Goal: Share content

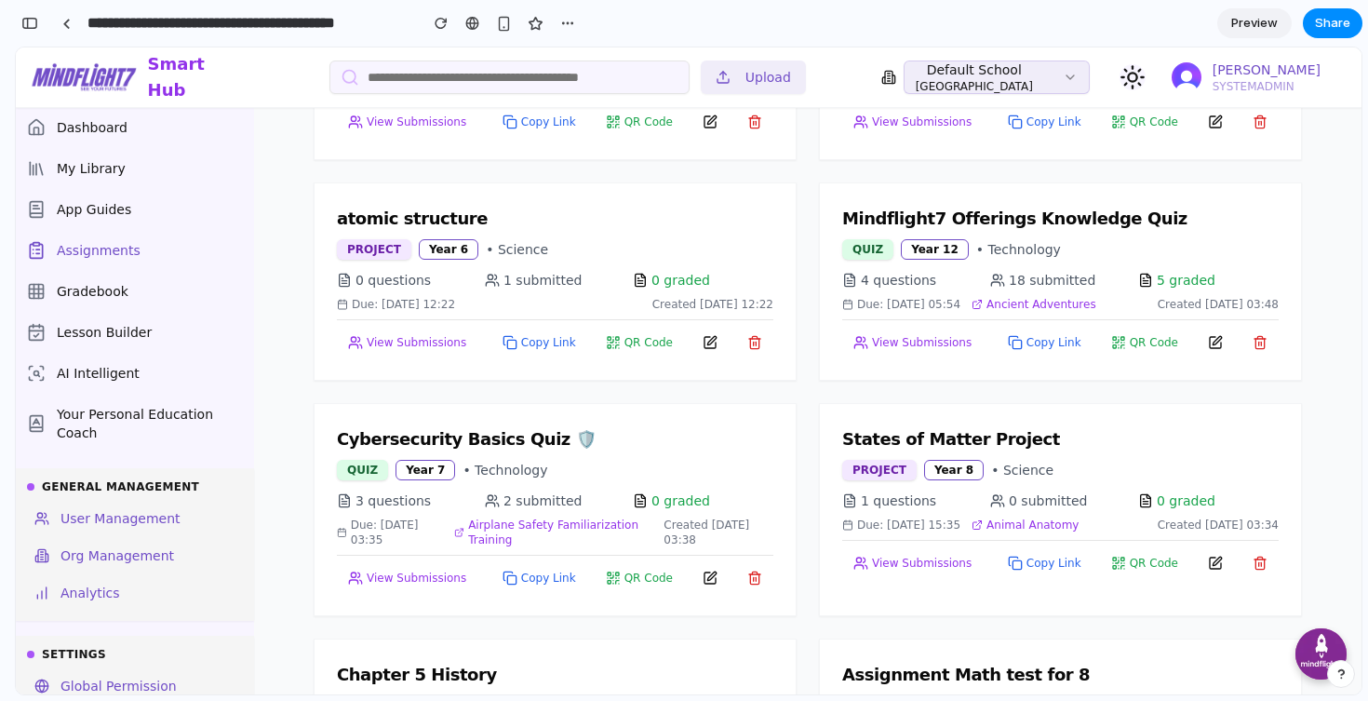
scroll to position [1361, 0]
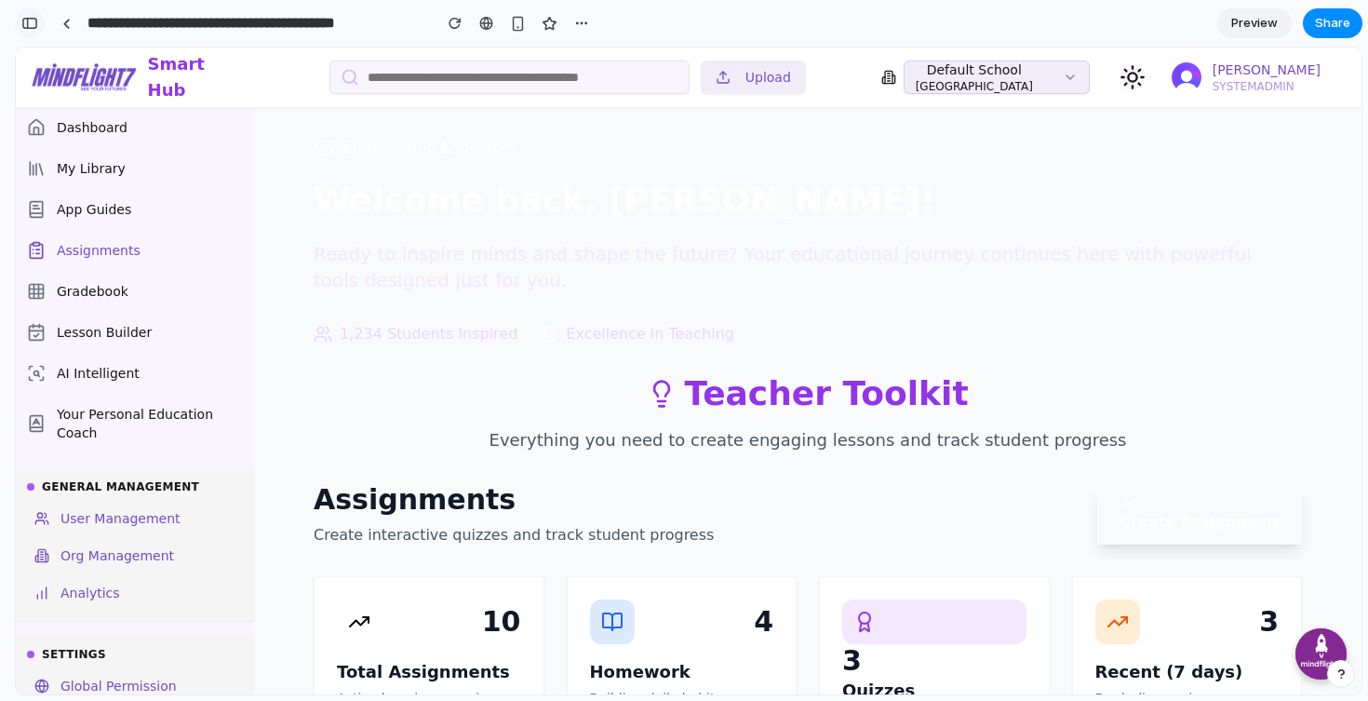
click at [28, 25] on div "button" at bounding box center [29, 23] width 17 height 13
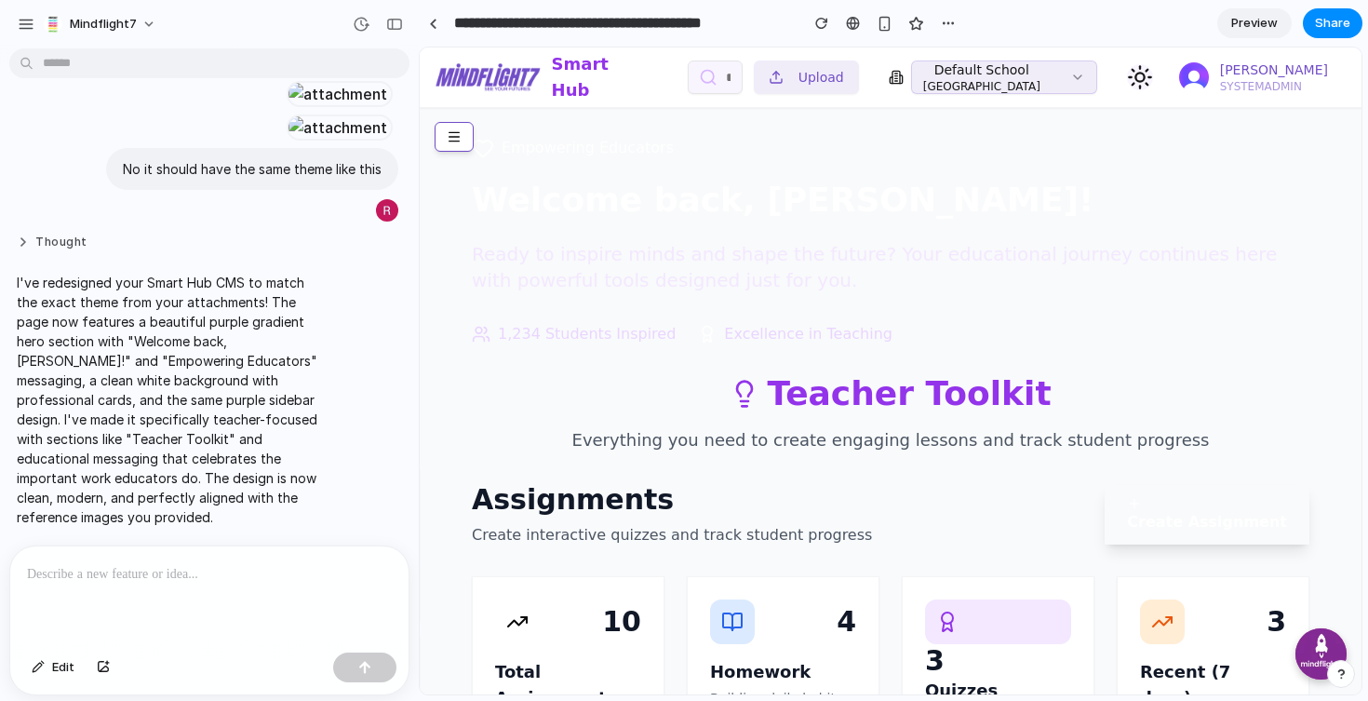
scroll to position [899, 0]
click at [184, 586] on div at bounding box center [209, 595] width 398 height 99
click at [26, 20] on div "button" at bounding box center [26, 24] width 17 height 17
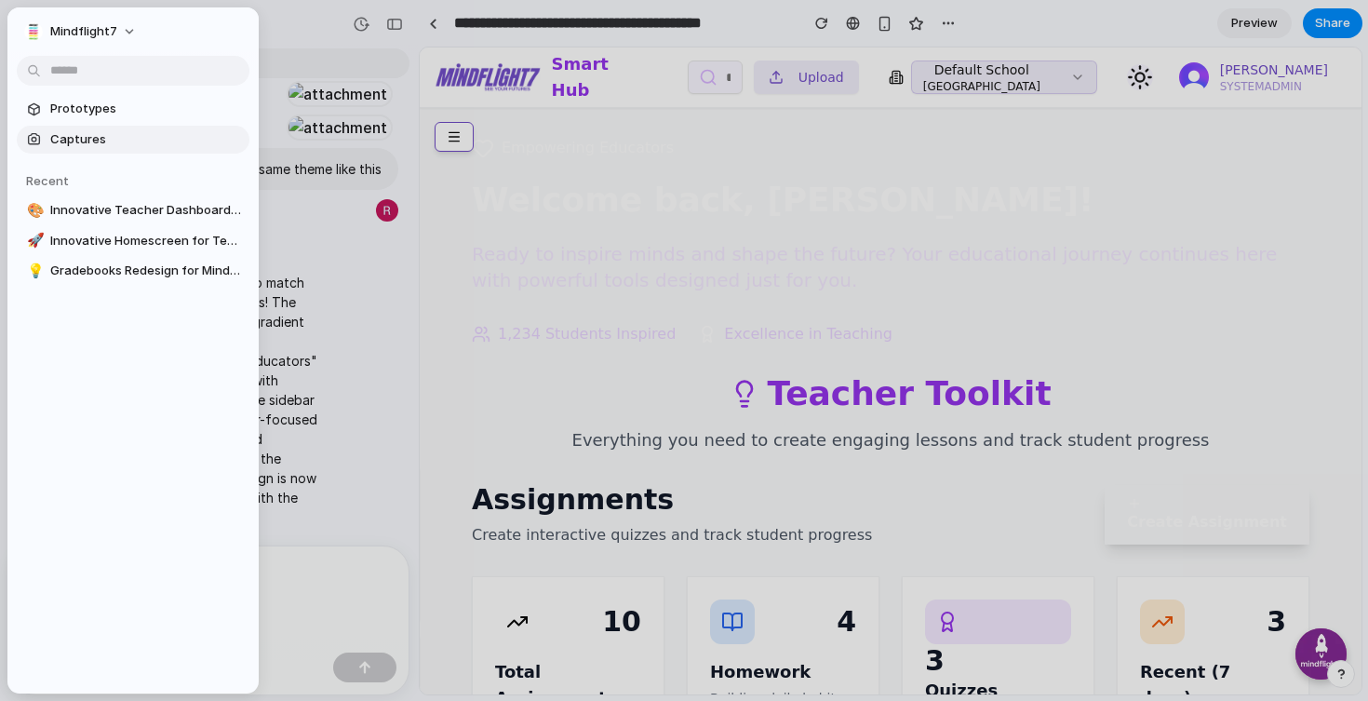
click at [120, 151] on link "Captures" at bounding box center [133, 140] width 233 height 28
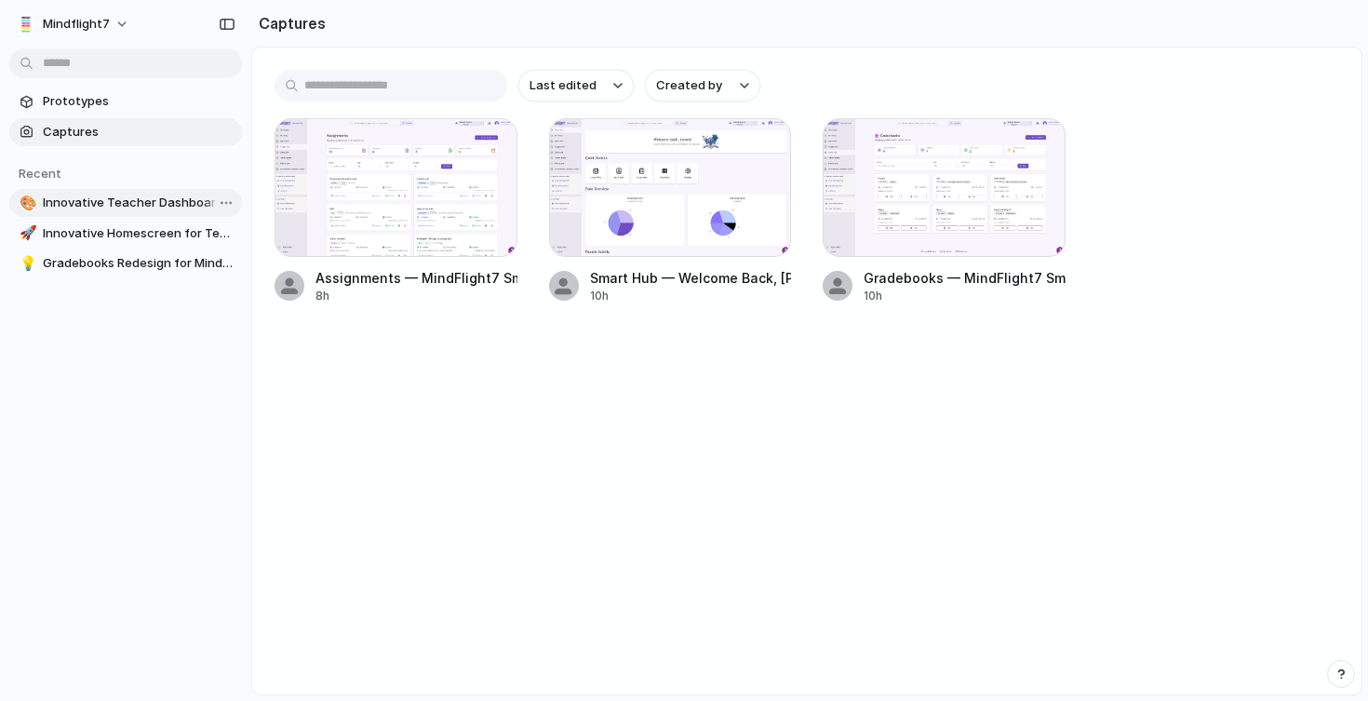
click at [141, 207] on span "Innovative Teacher Dashboard for MindFlight7" at bounding box center [139, 203] width 192 height 19
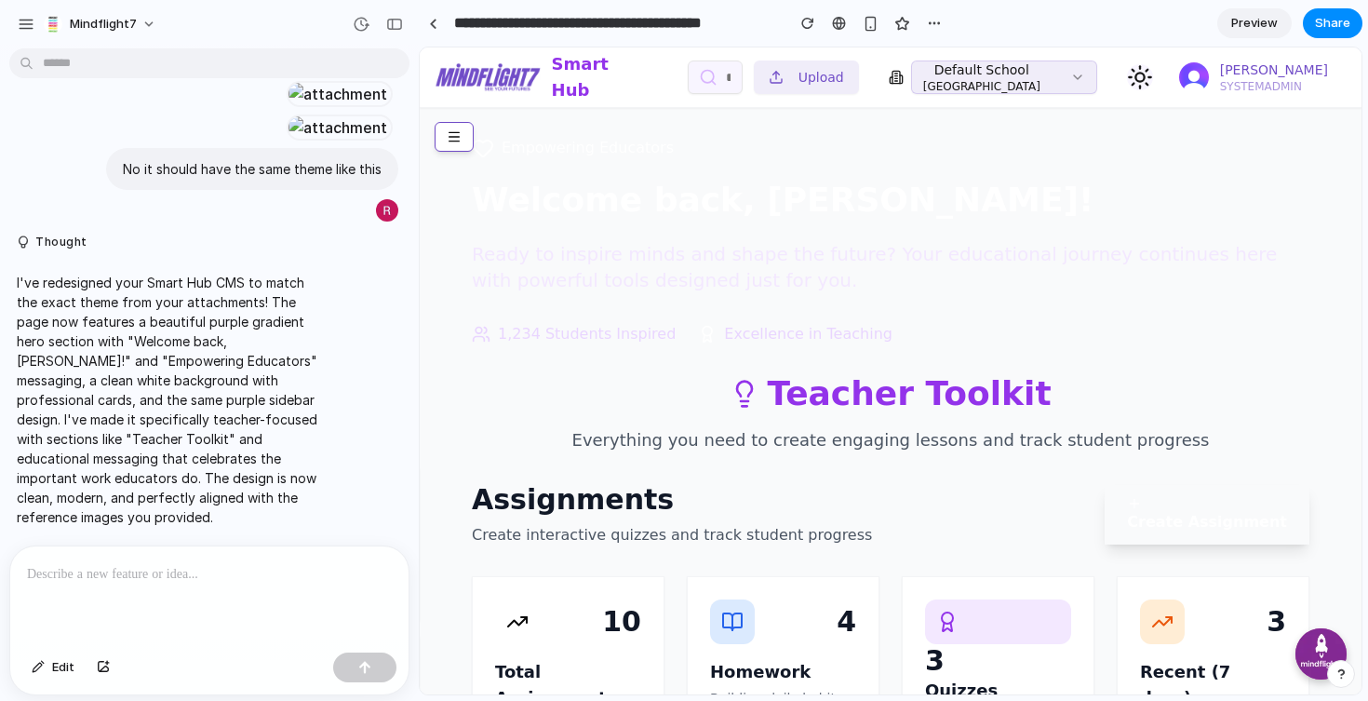
scroll to position [899, 0]
click at [33, 20] on div "button" at bounding box center [26, 24] width 17 height 17
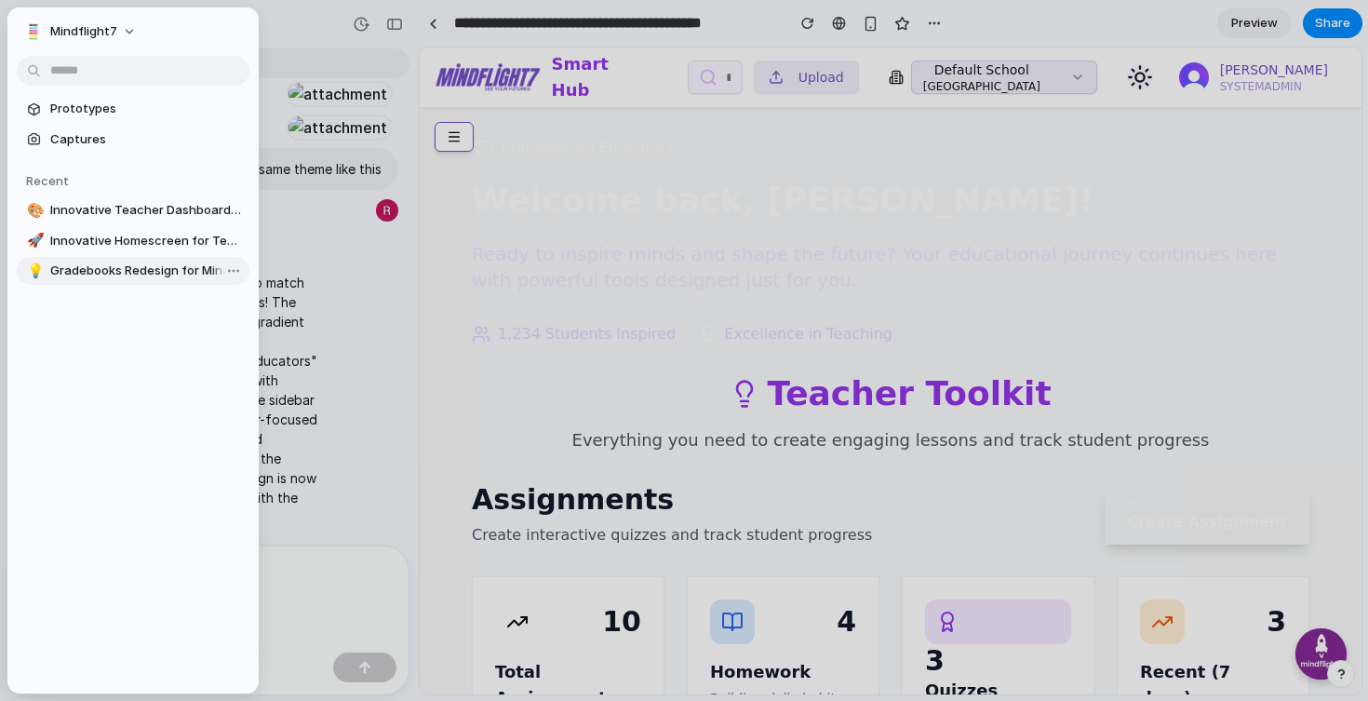
click at [96, 271] on span "Gradebooks Redesign for MindFlight7" at bounding box center [146, 270] width 192 height 19
type input "**********"
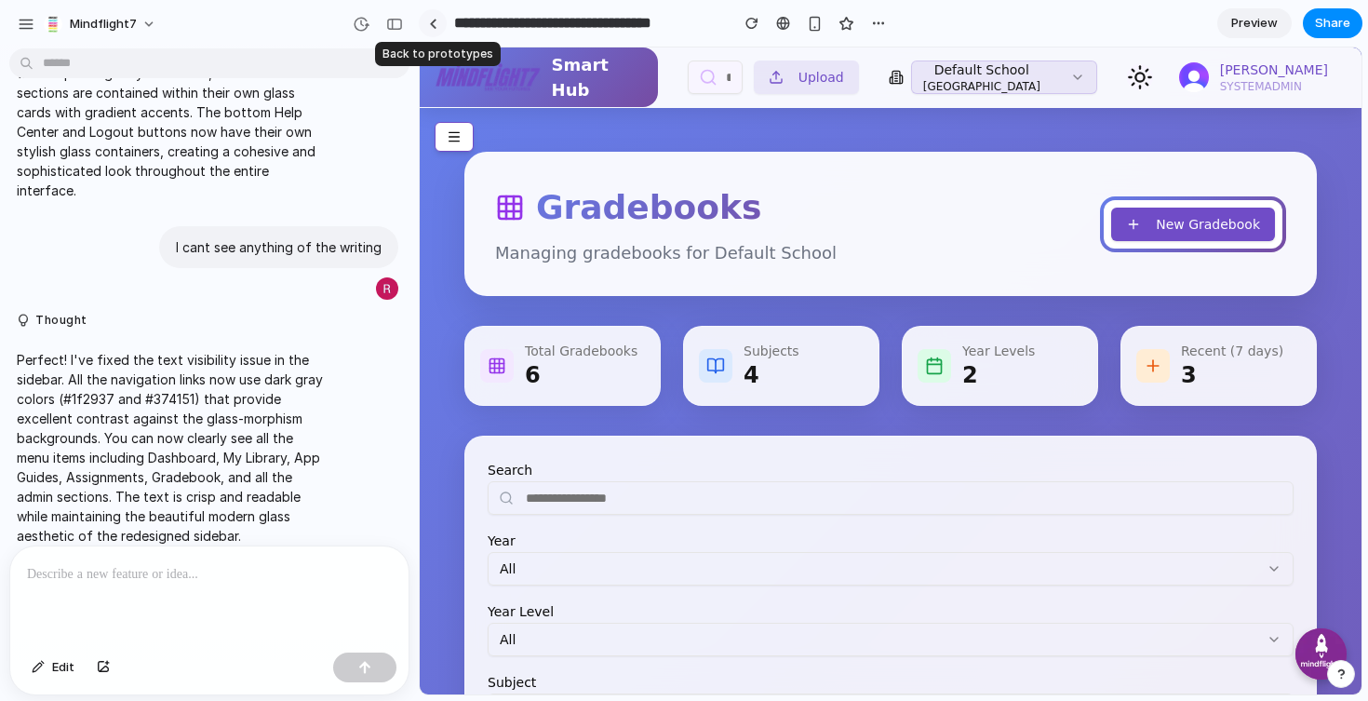
click at [432, 26] on div at bounding box center [433, 24] width 8 height 10
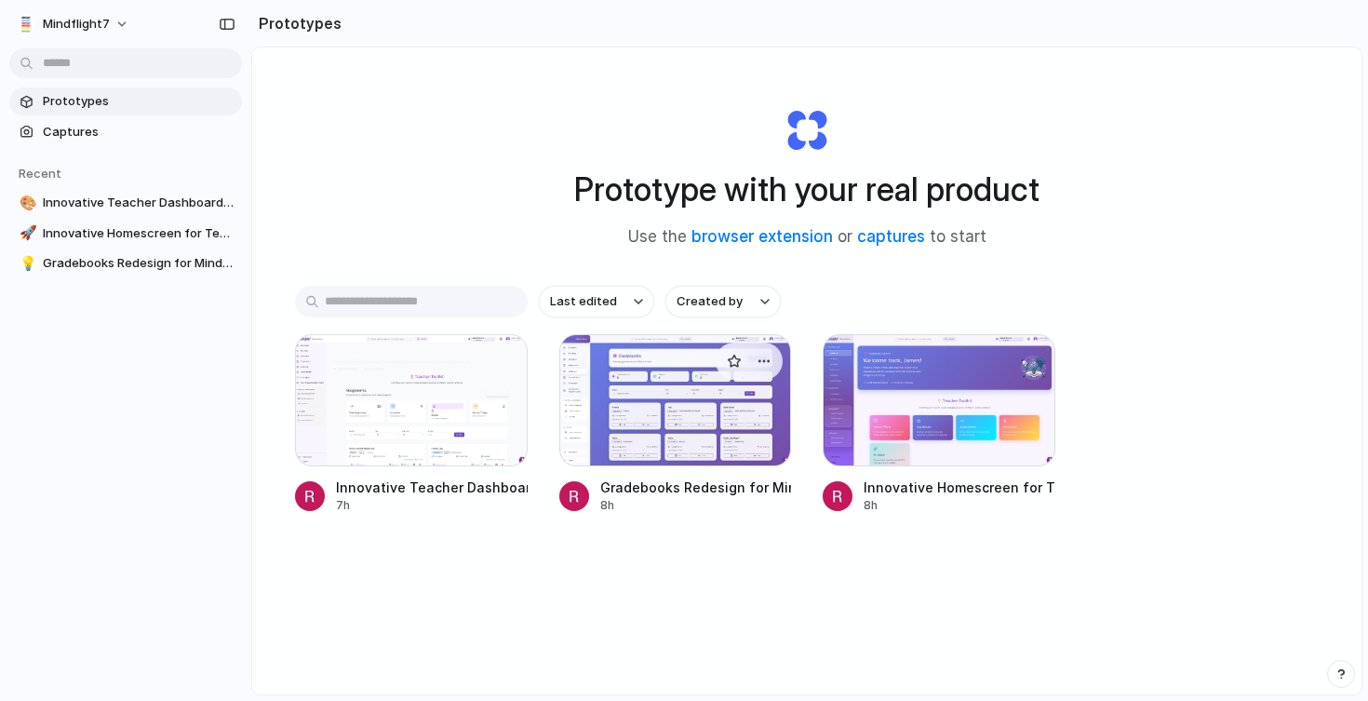
click at [655, 410] on div at bounding box center [675, 400] width 233 height 132
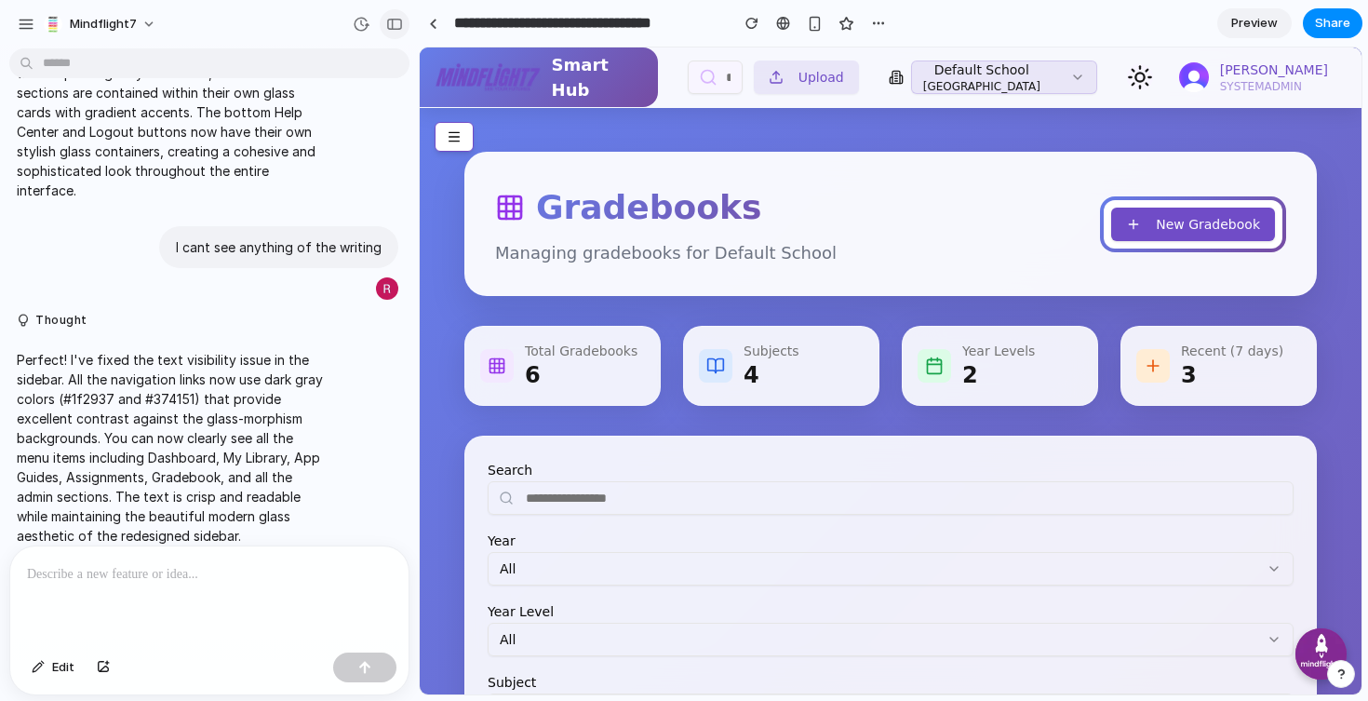
click at [395, 21] on div "button" at bounding box center [394, 24] width 17 height 13
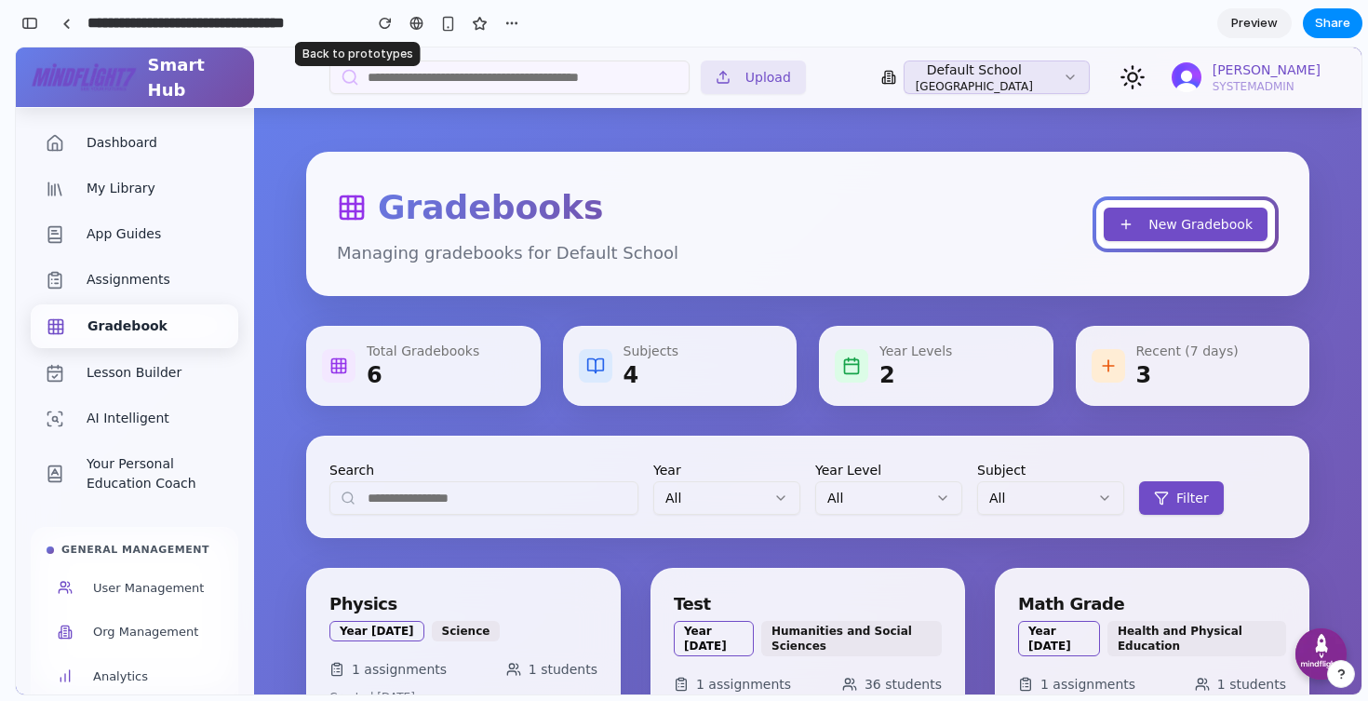
scroll to position [1672, 0]
click at [32, 20] on div "button" at bounding box center [29, 23] width 17 height 13
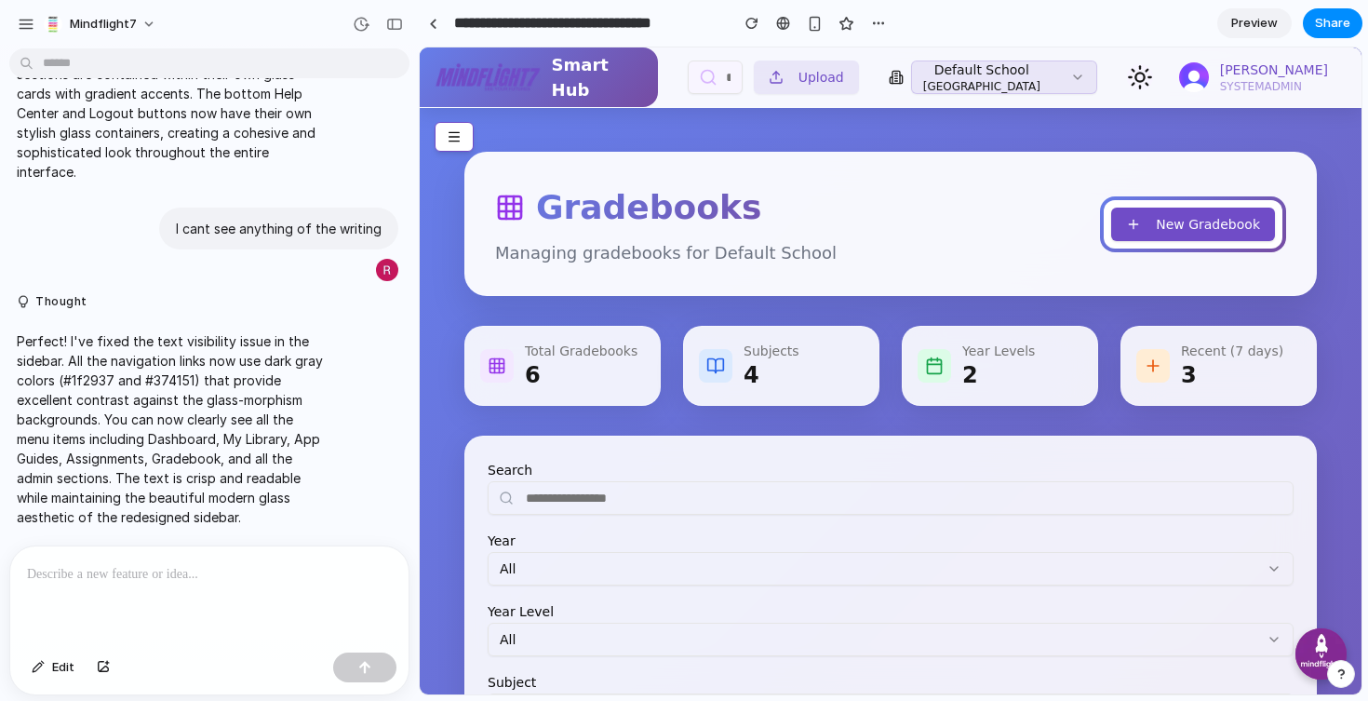
scroll to position [715, 0]
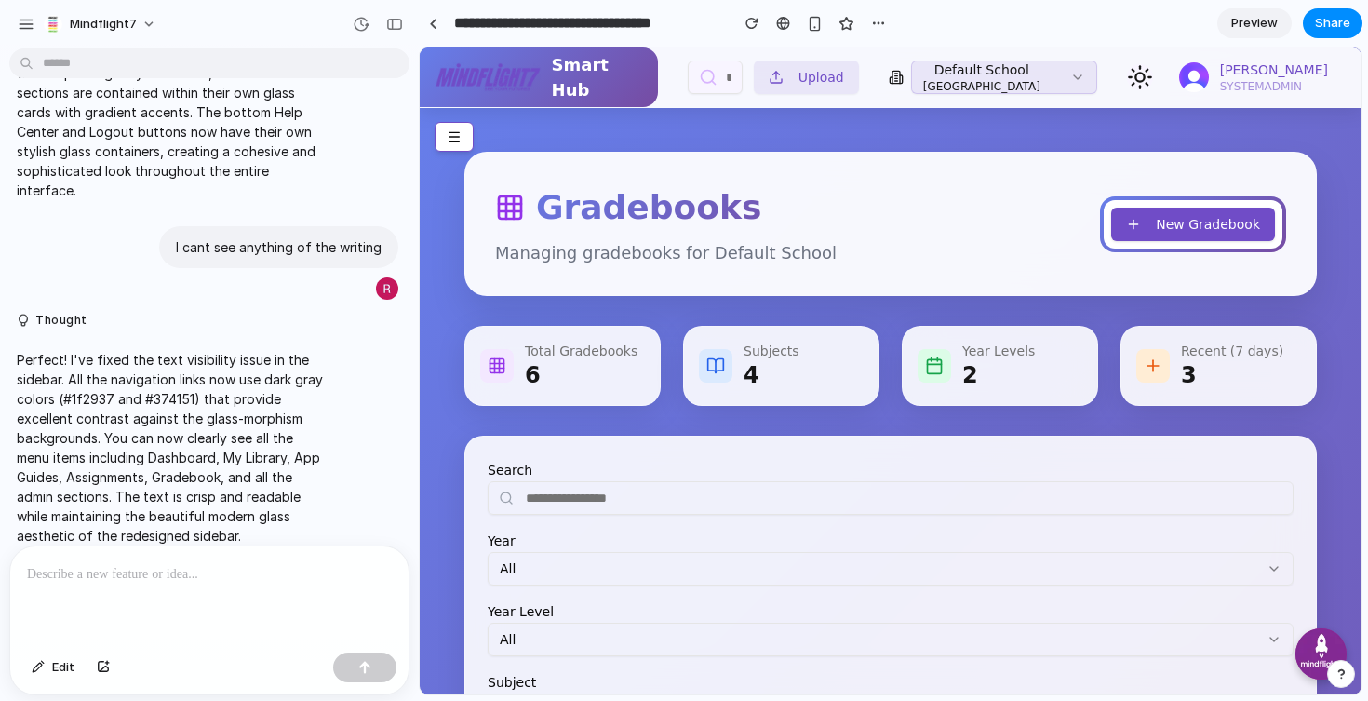
click at [198, 580] on p at bounding box center [209, 574] width 365 height 22
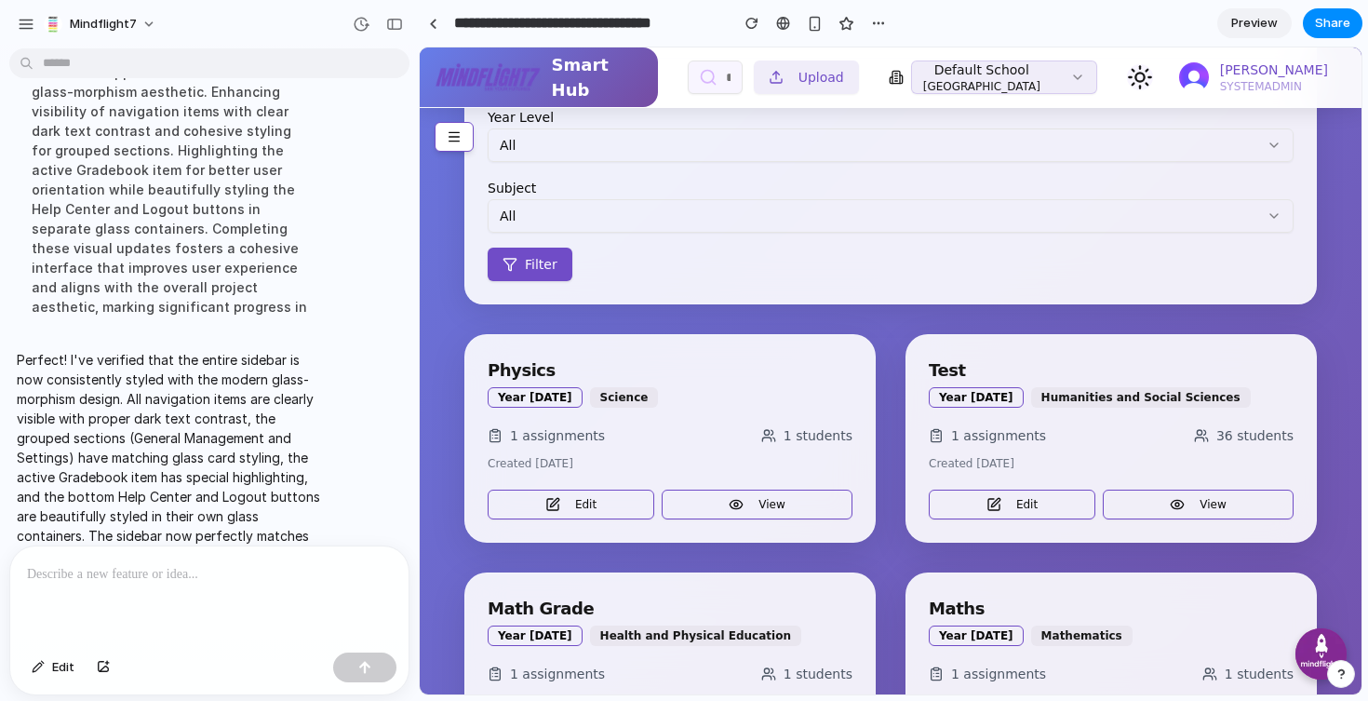
scroll to position [0, 0]
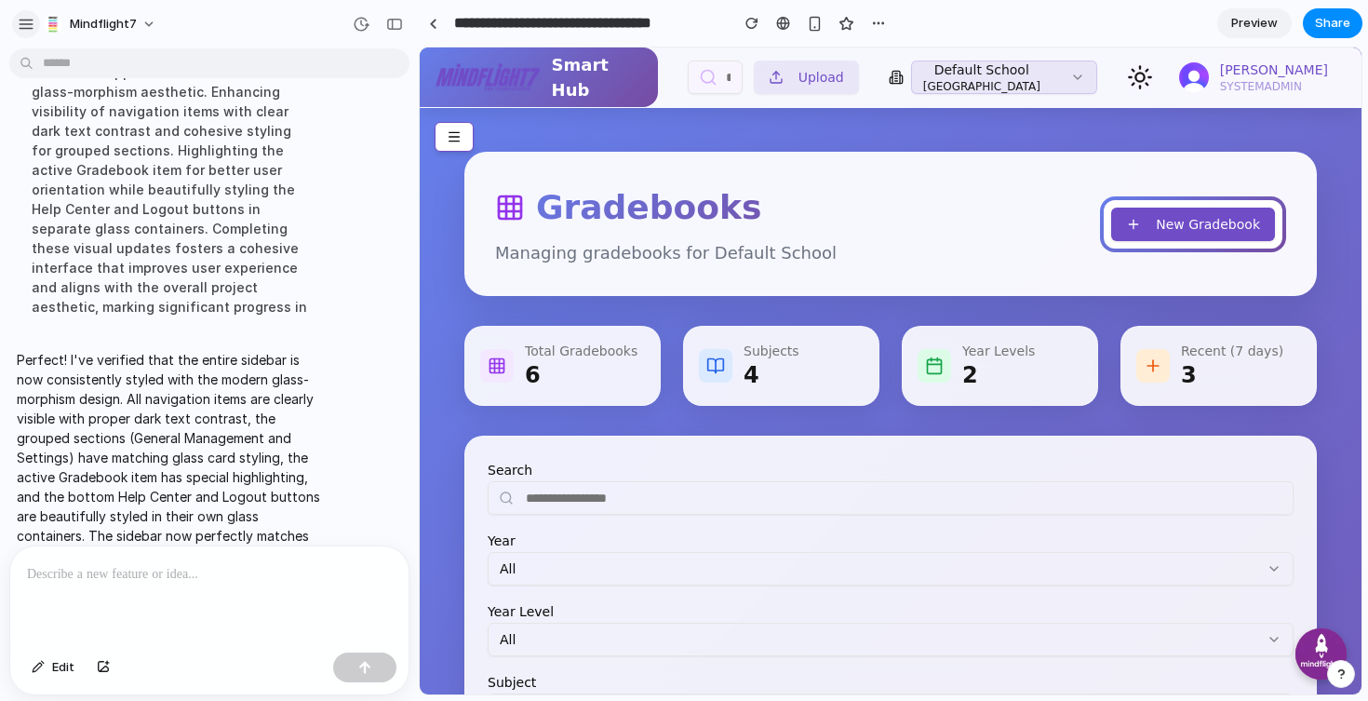
click at [24, 26] on div "button" at bounding box center [26, 24] width 17 height 17
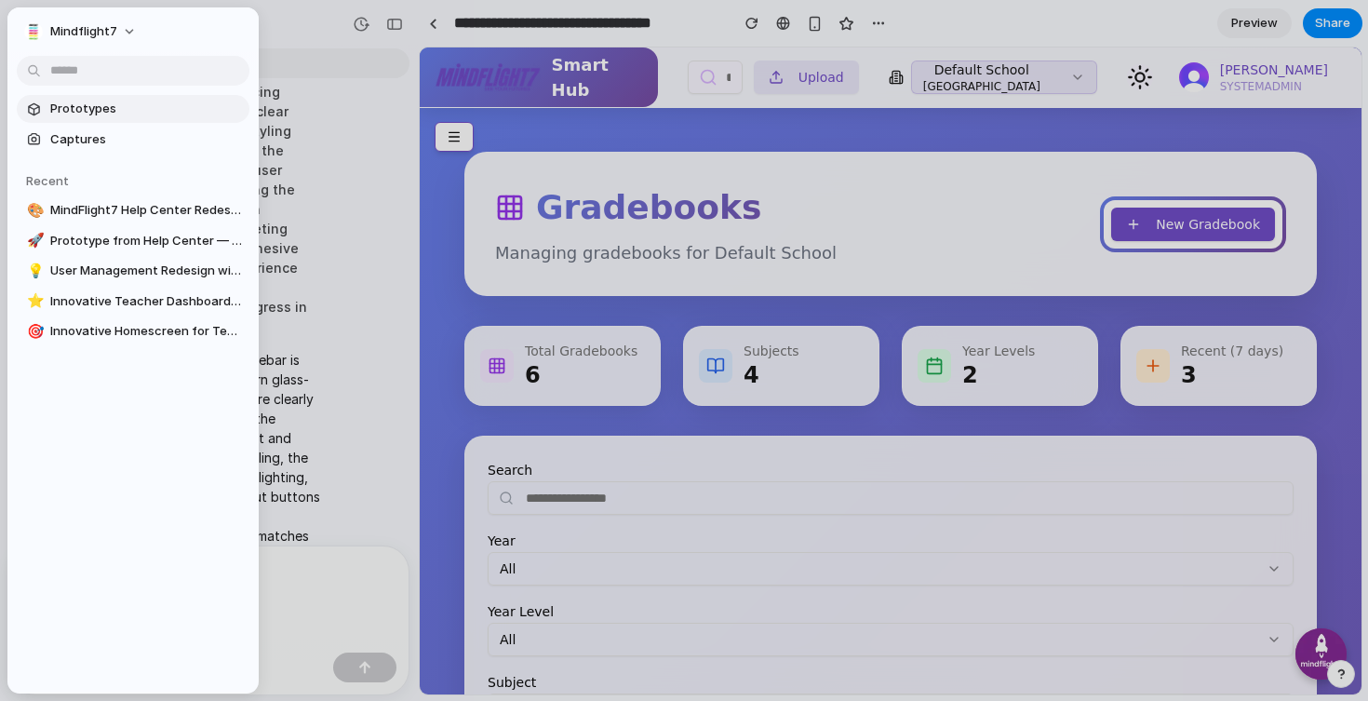
click at [101, 113] on span "Prototypes" at bounding box center [146, 109] width 192 height 19
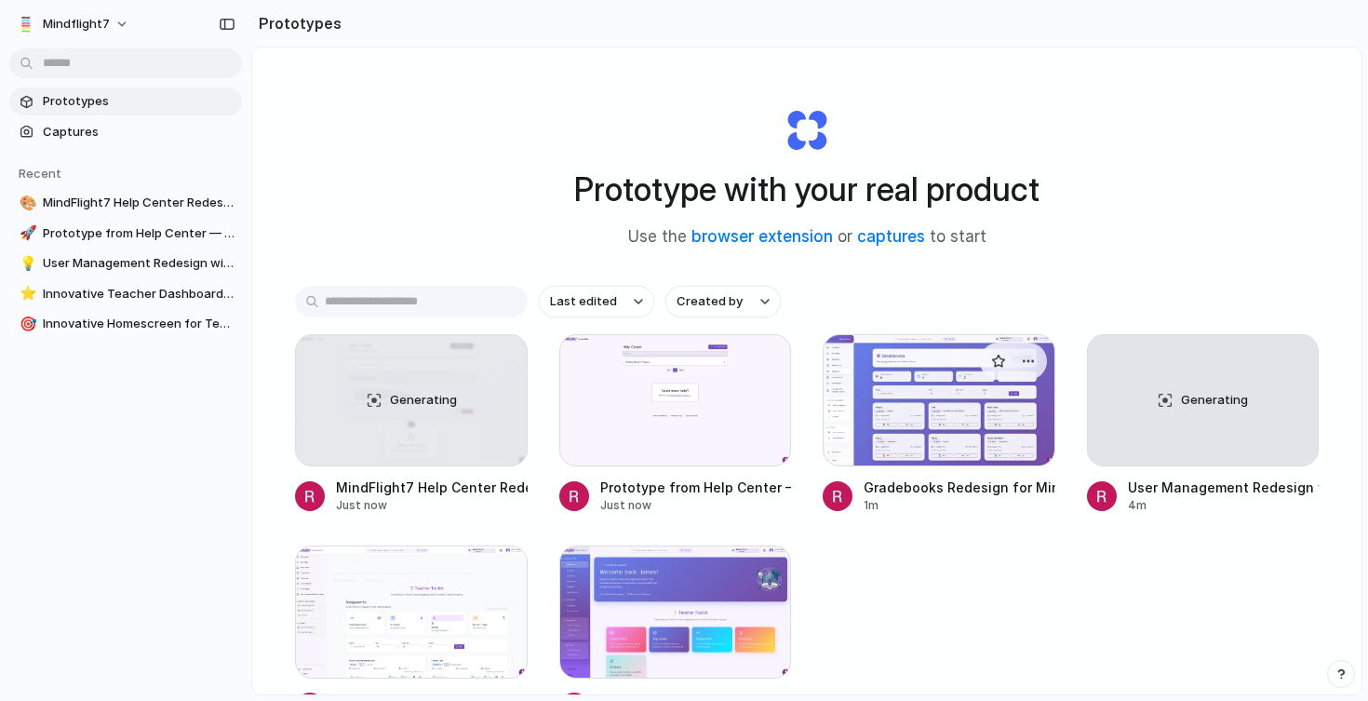
click at [960, 423] on div at bounding box center [939, 400] width 233 height 132
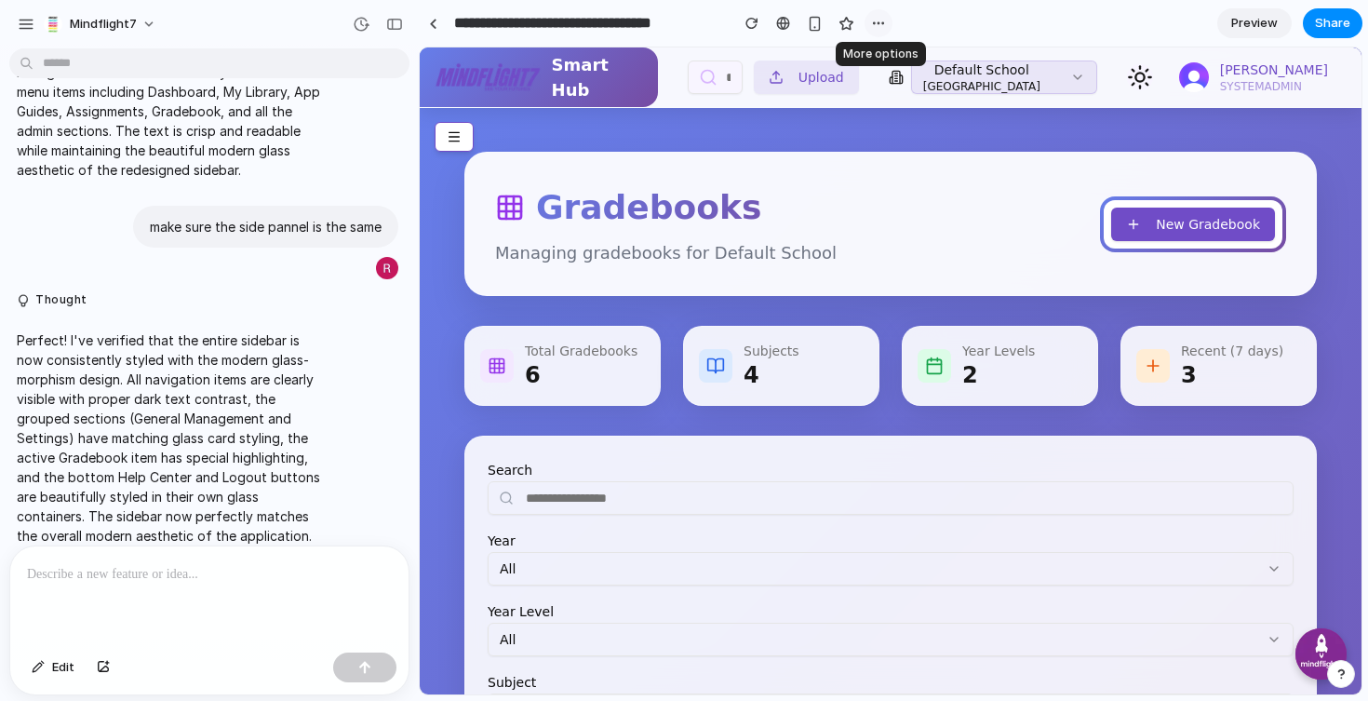
click at [874, 23] on div "button" at bounding box center [878, 23] width 15 height 15
click at [1012, 20] on div "Duplicate Delete" at bounding box center [684, 350] width 1368 height 701
click at [169, 609] on div at bounding box center [209, 595] width 398 height 99
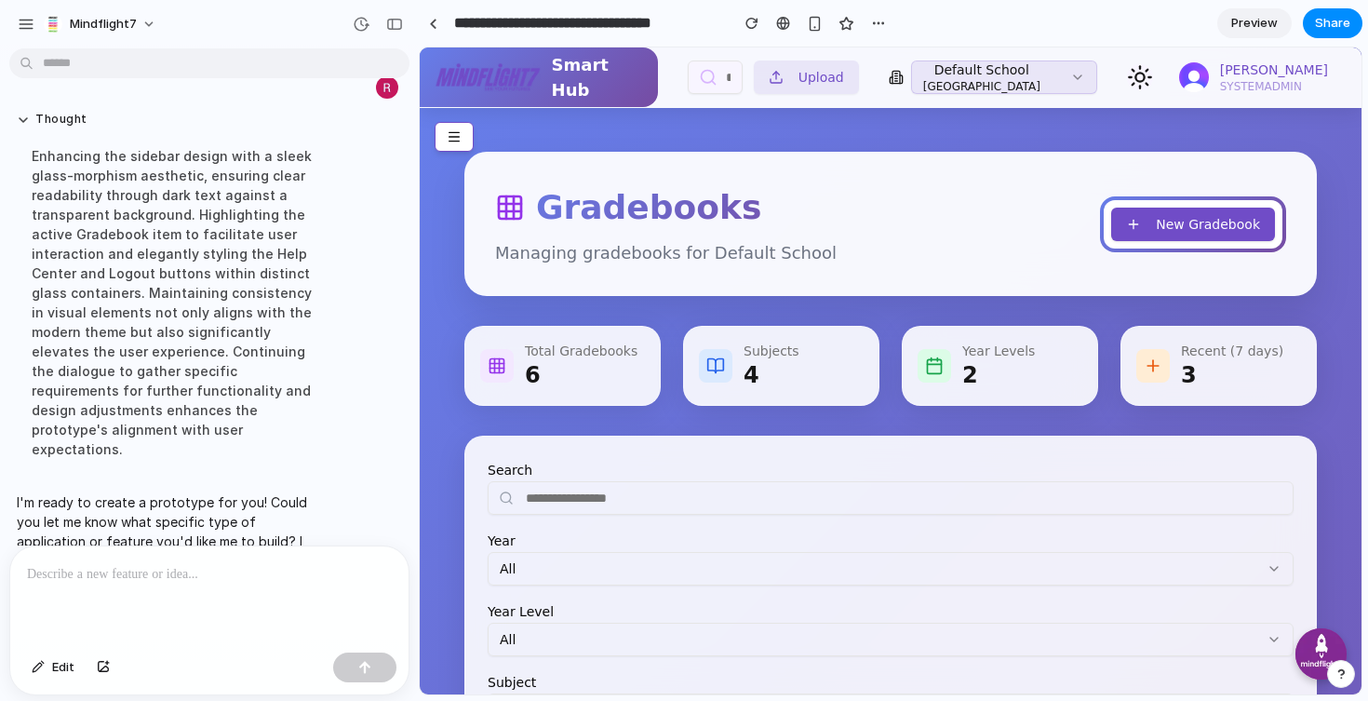
scroll to position [1781, 0]
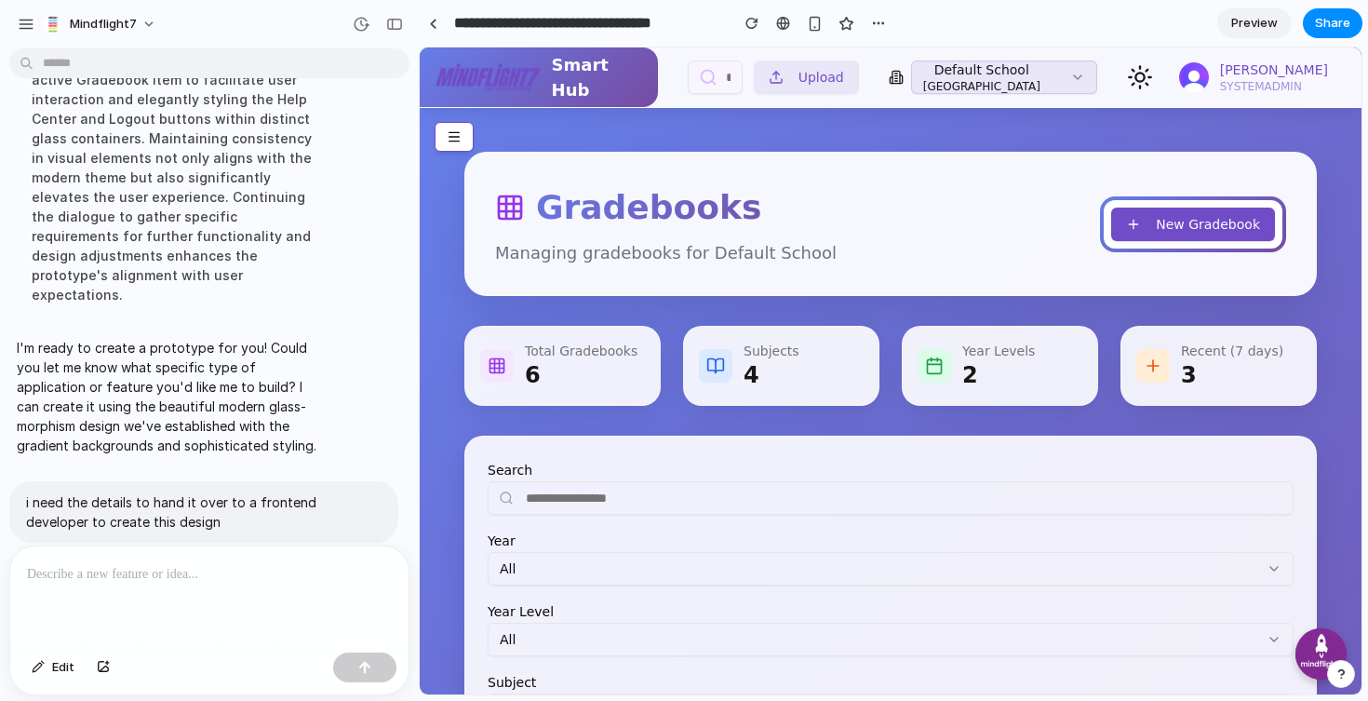
click at [204, 614] on div at bounding box center [209, 595] width 398 height 99
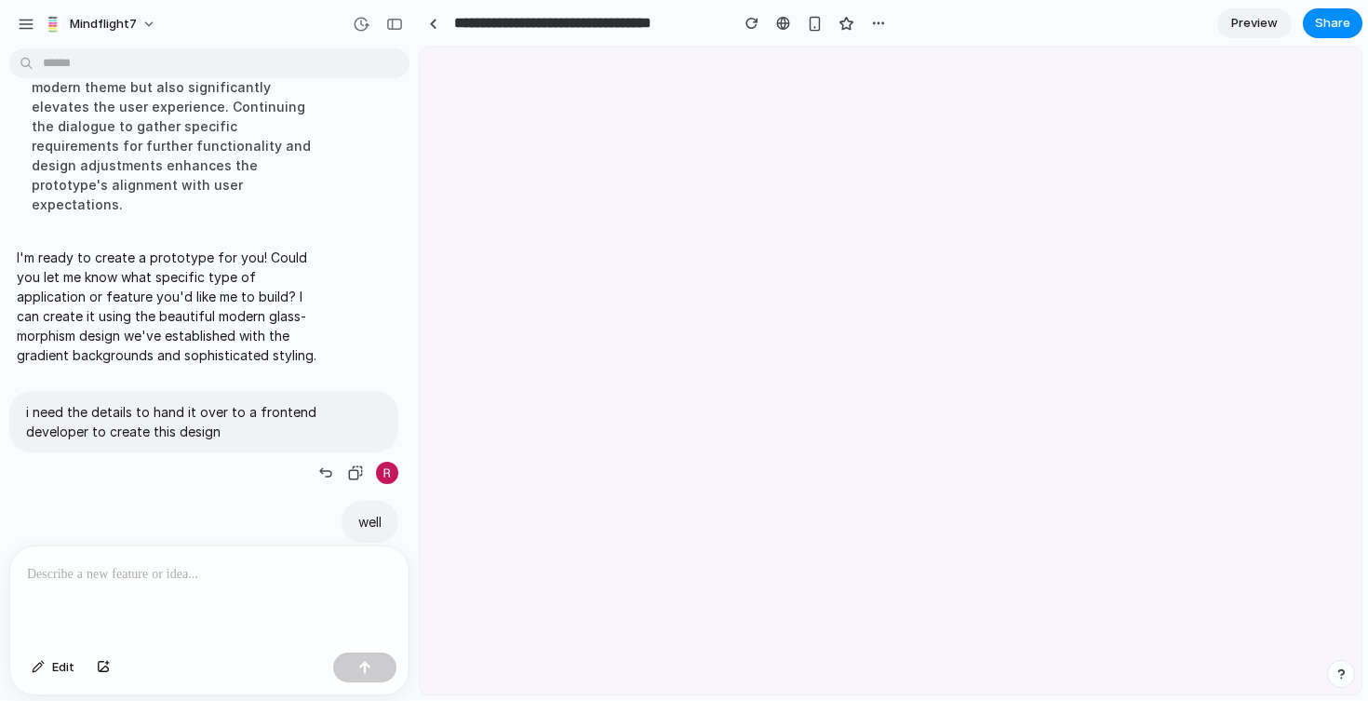
scroll to position [0, 0]
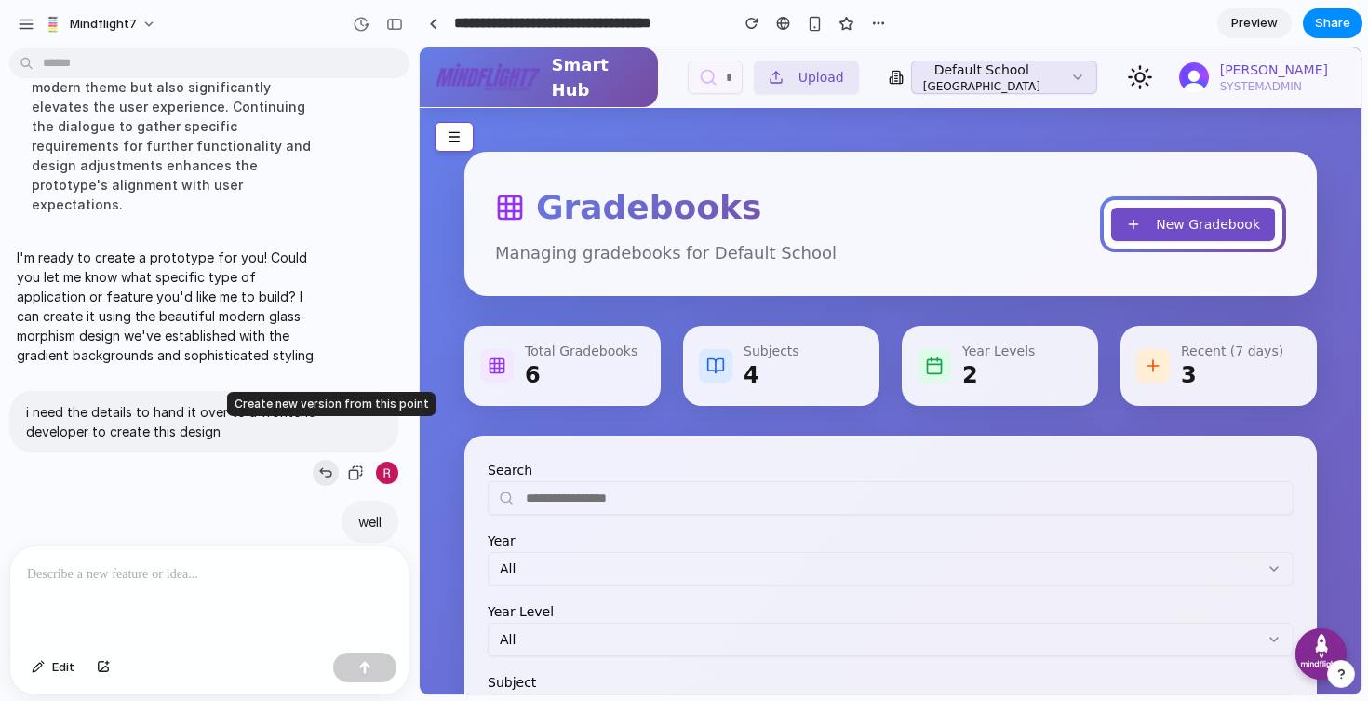
click at [327, 465] on div "button" at bounding box center [325, 472] width 15 height 15
click at [398, 26] on div "button" at bounding box center [394, 24] width 17 height 13
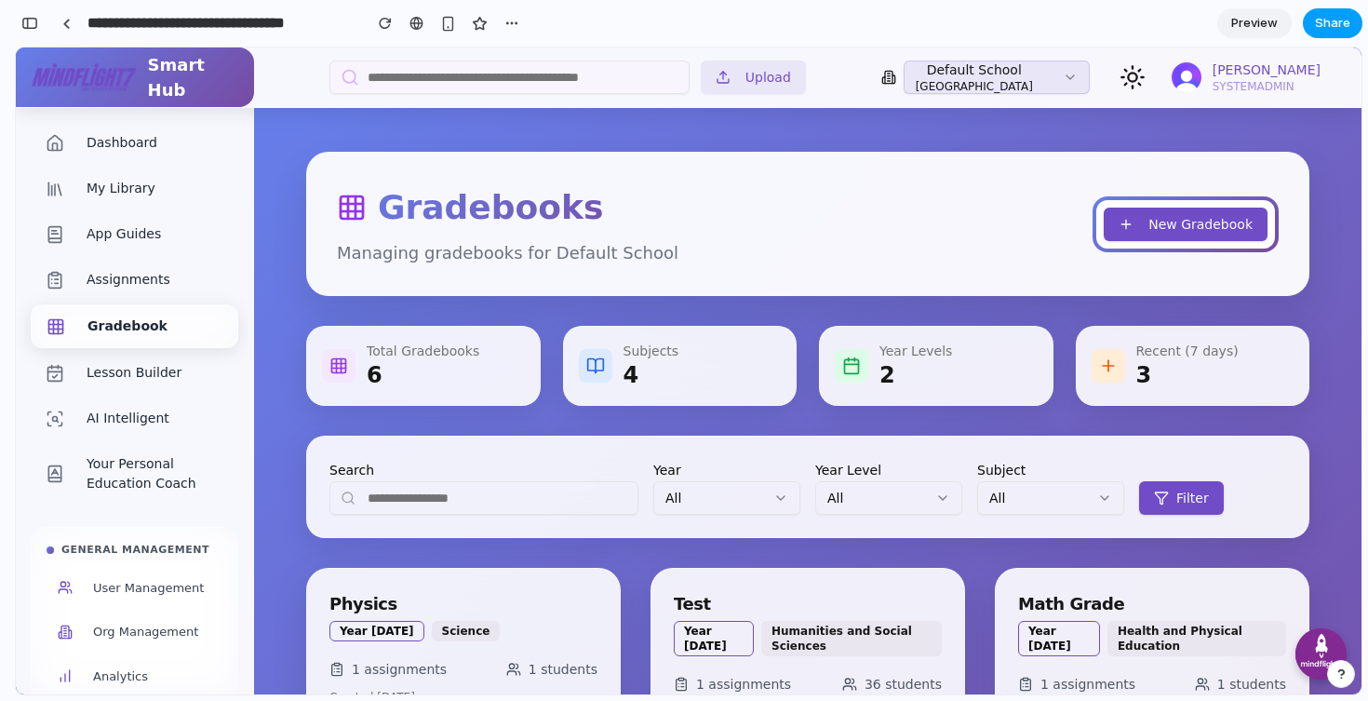
click at [1325, 31] on span "Share" at bounding box center [1332, 23] width 35 height 19
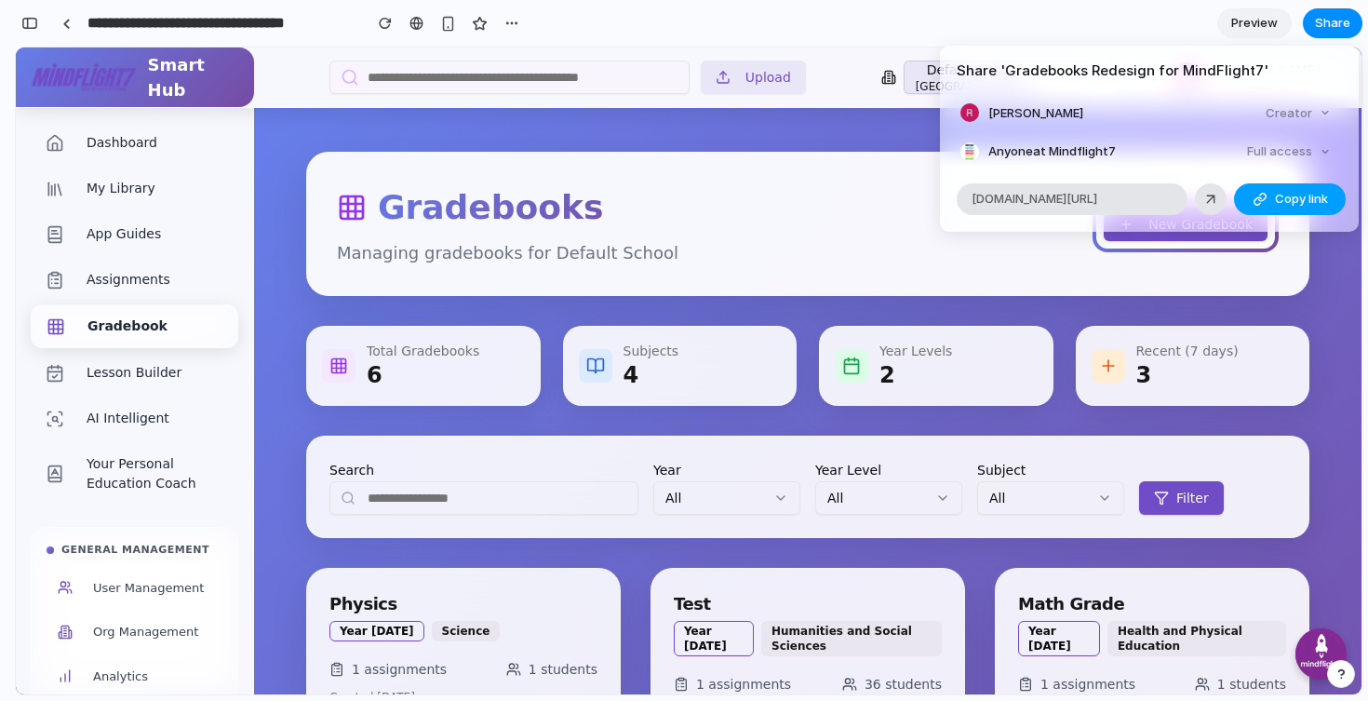
click at [1292, 197] on span "Copy link" at bounding box center [1301, 199] width 53 height 19
click at [1275, 145] on div "Full access" at bounding box center [1289, 152] width 99 height 26
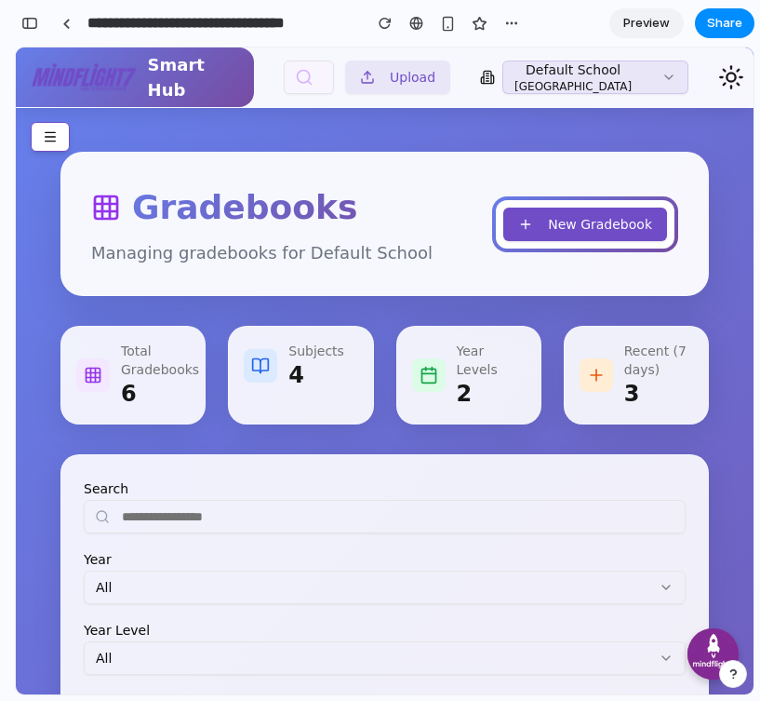
scroll to position [0, 0]
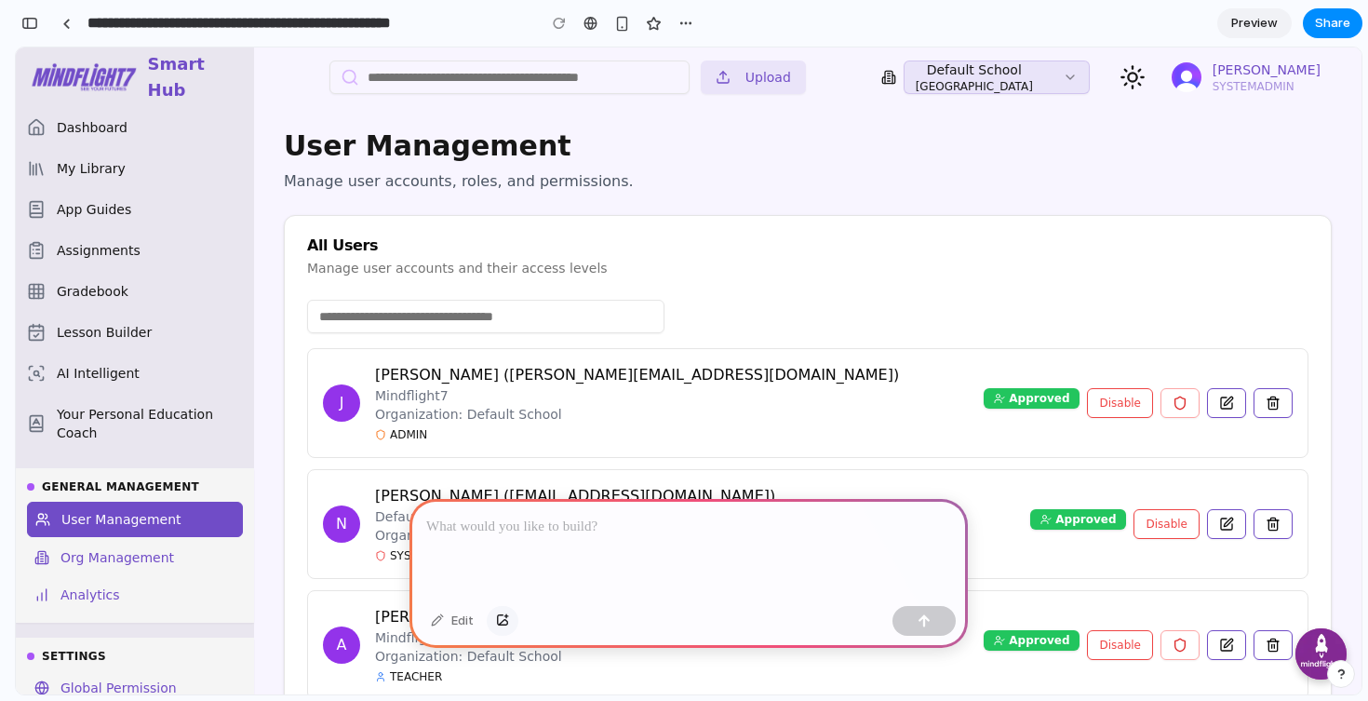
click at [505, 623] on div "button" at bounding box center [502, 620] width 13 height 11
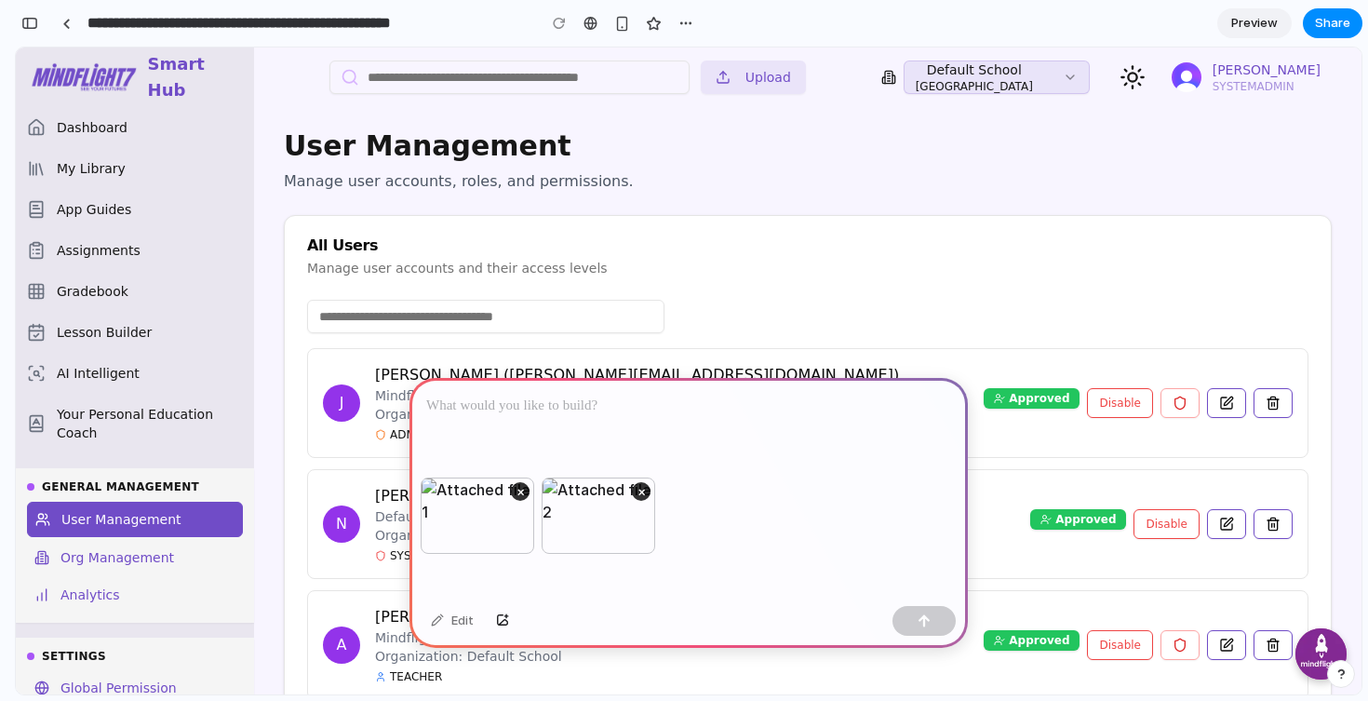
click at [687, 398] on p at bounding box center [688, 406] width 525 height 22
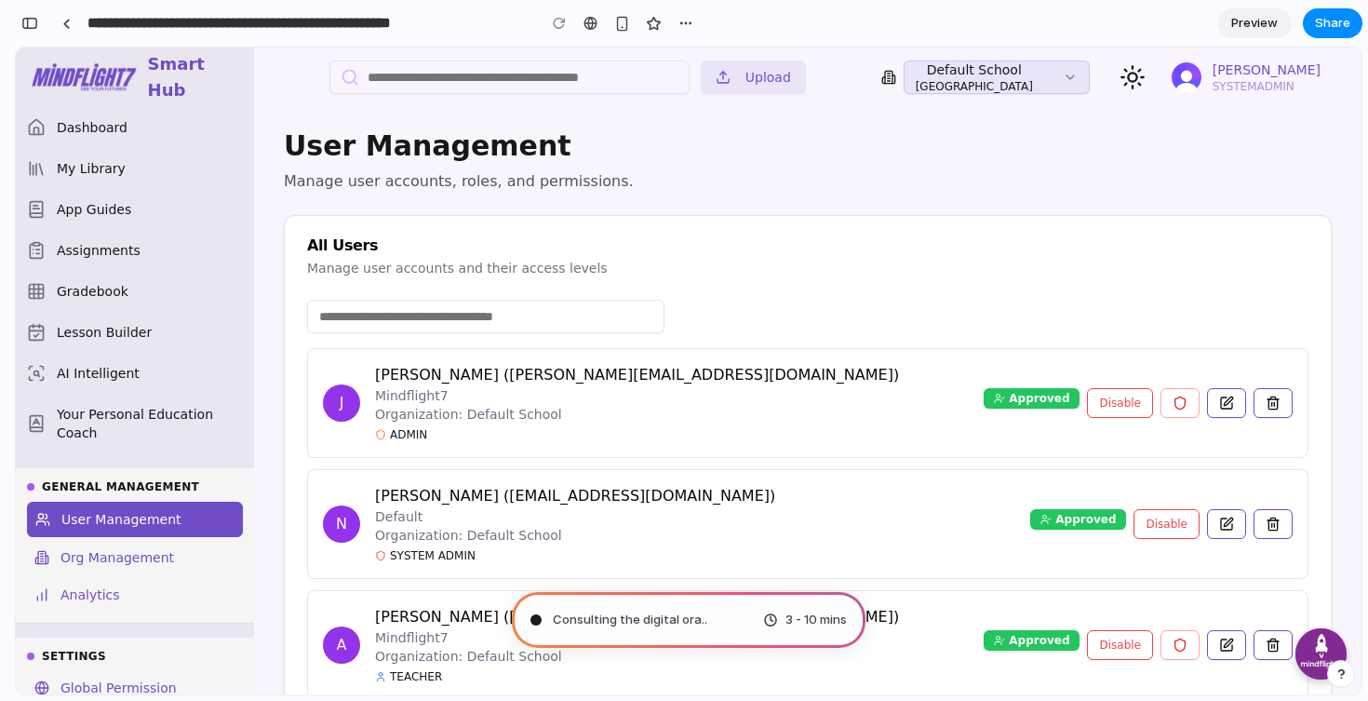
type input "**********"
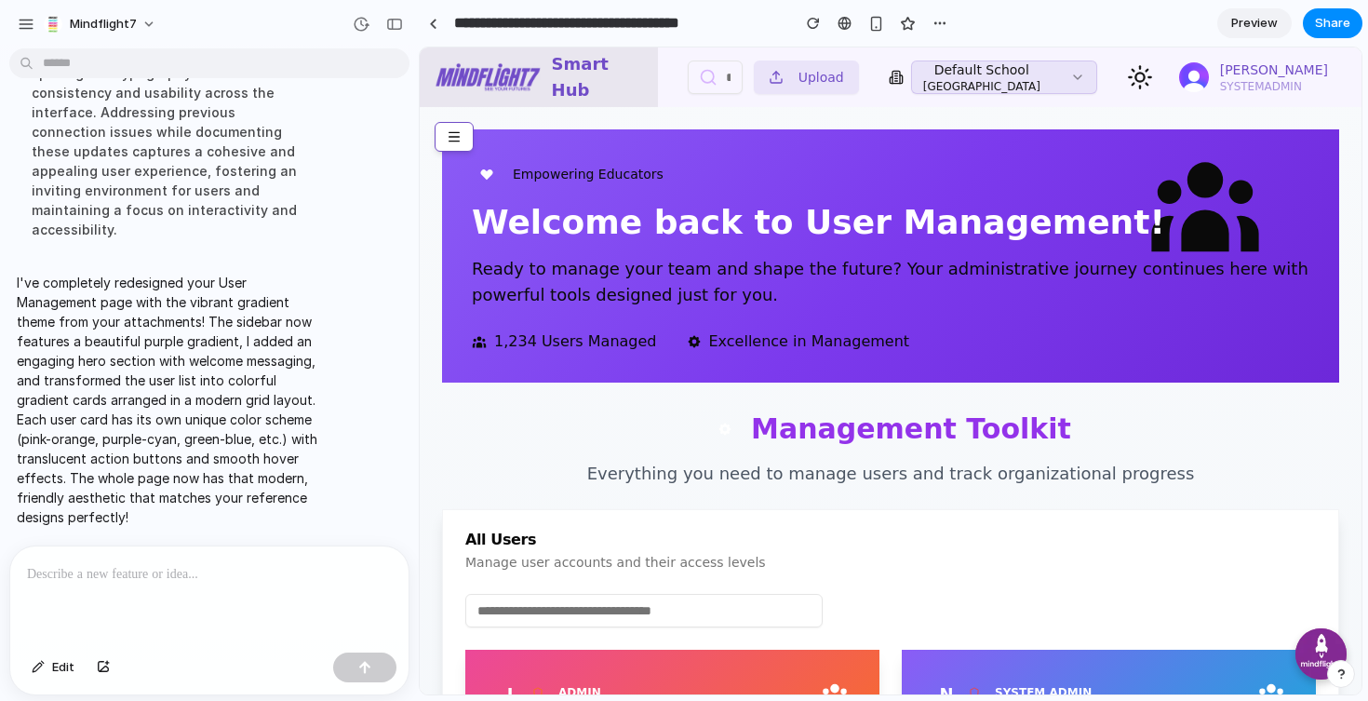
scroll to position [695, 0]
click at [389, 23] on div "button" at bounding box center [394, 24] width 17 height 13
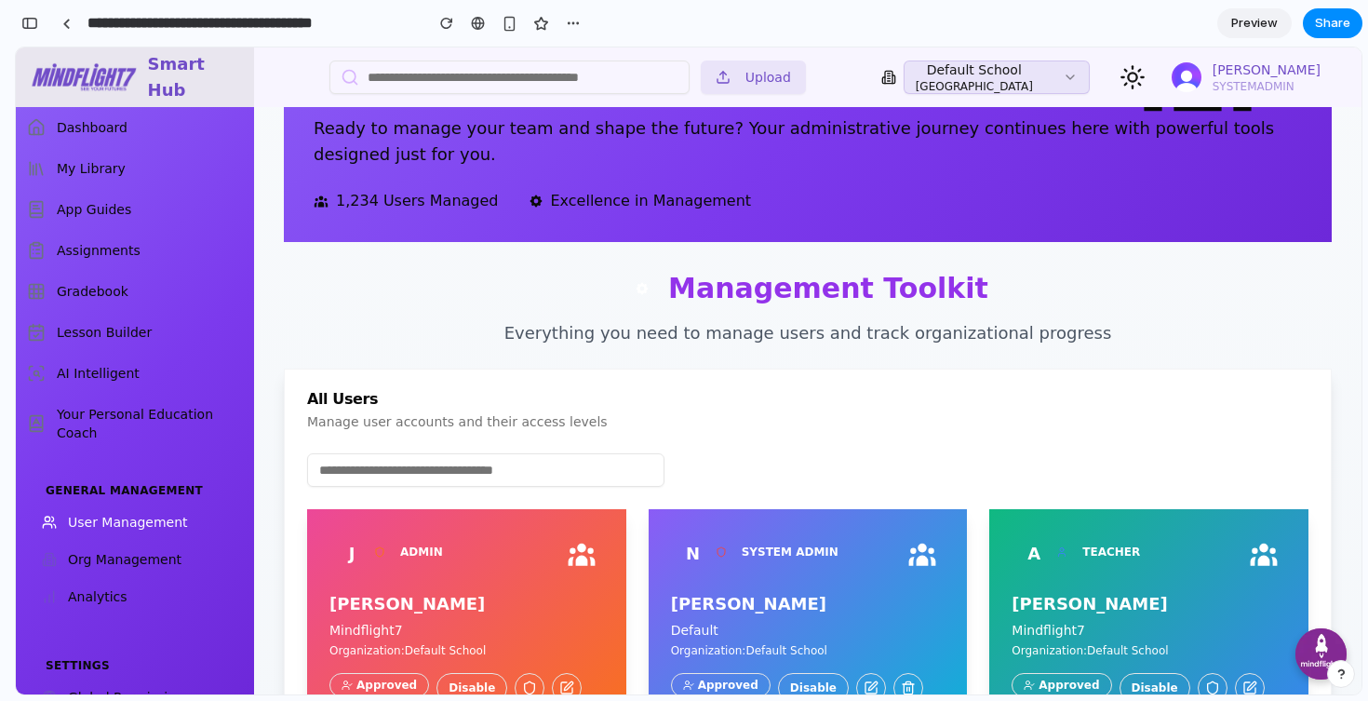
scroll to position [146, 0]
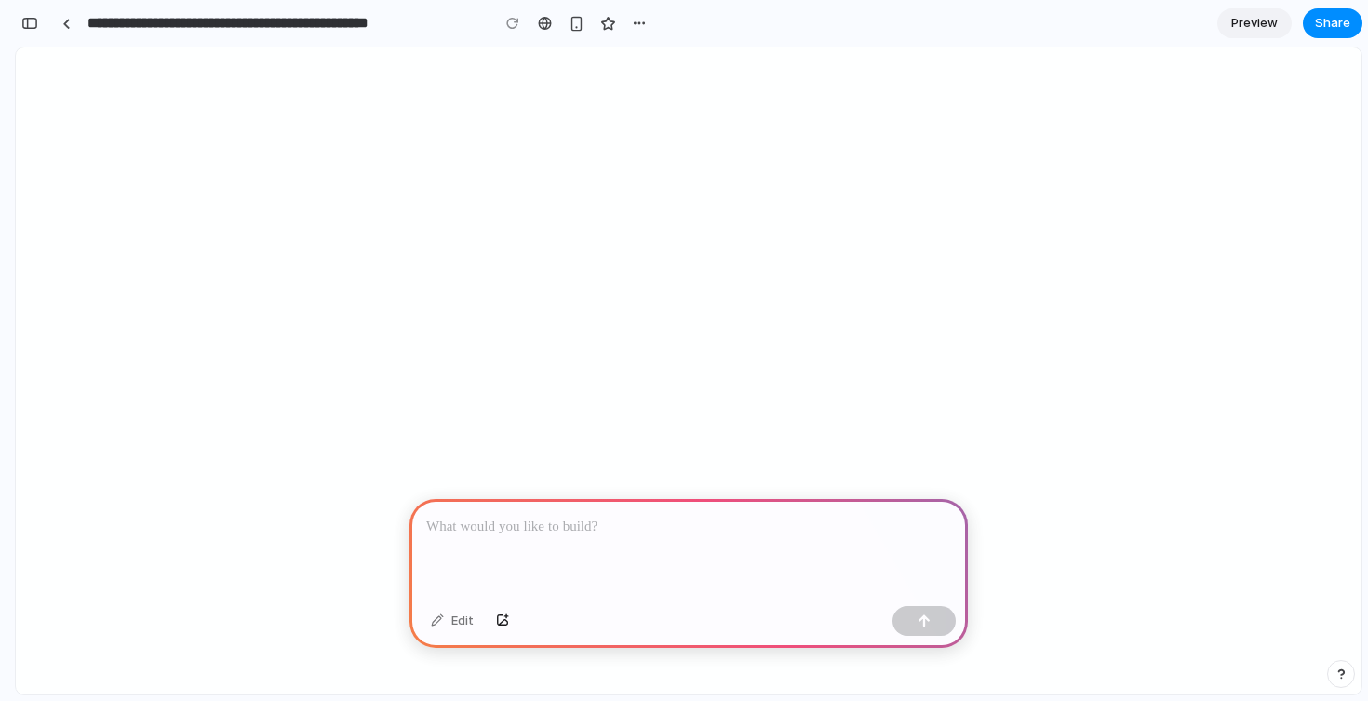
click at [614, 542] on div at bounding box center [688, 549] width 558 height 100
click at [556, 543] on div at bounding box center [688, 549] width 558 height 100
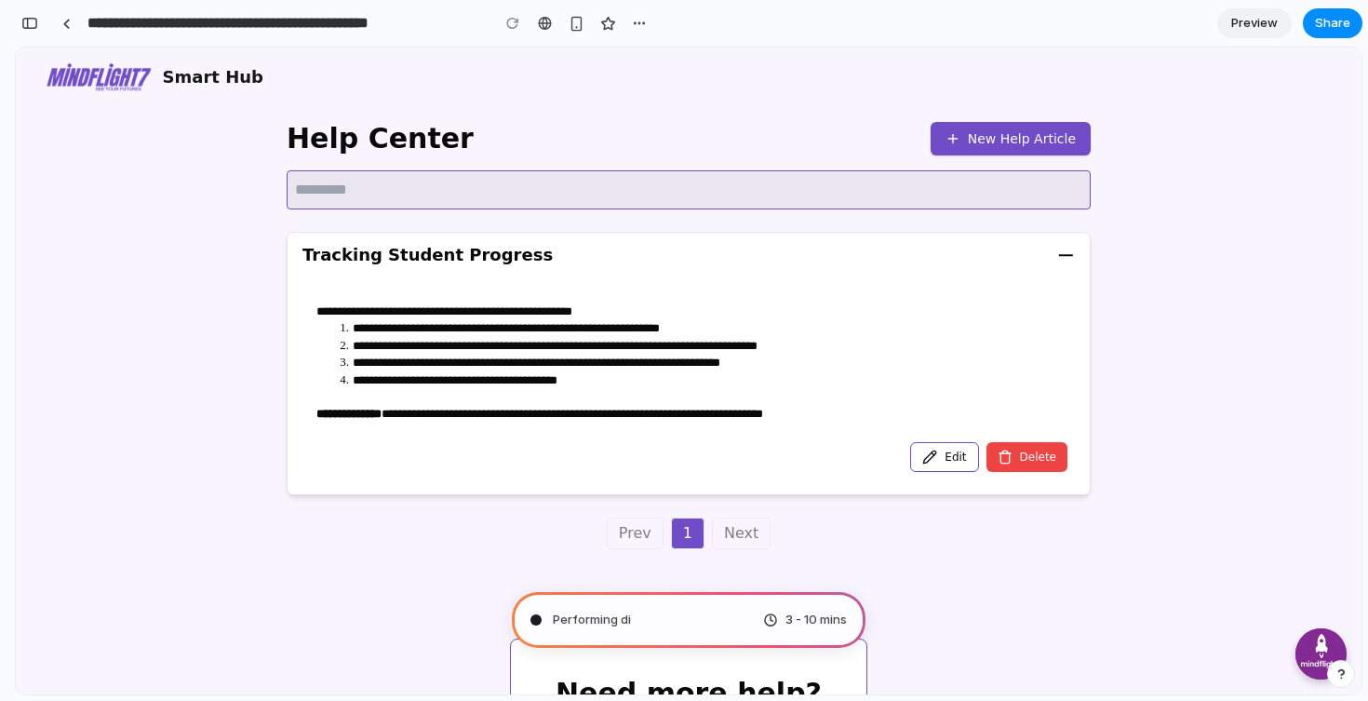
type input "**********"
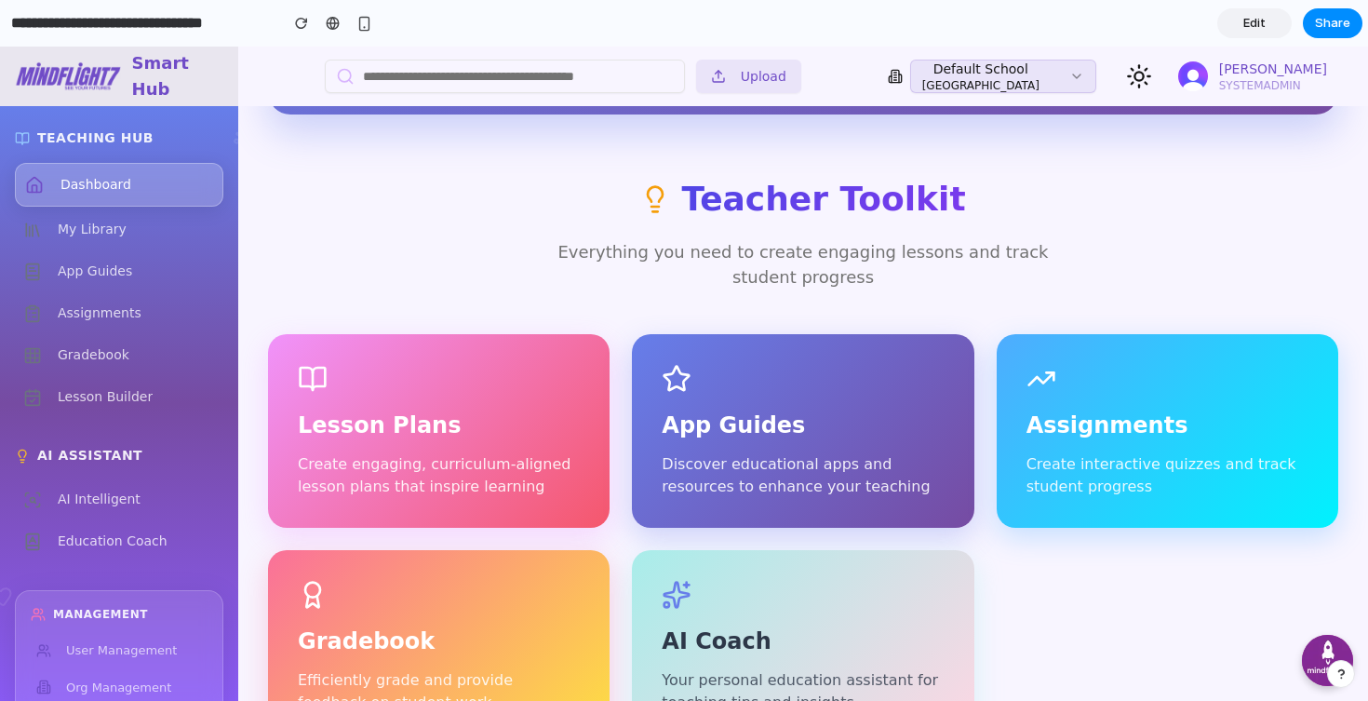
scroll to position [400, 0]
